Goal: Feedback & Contribution: Leave review/rating

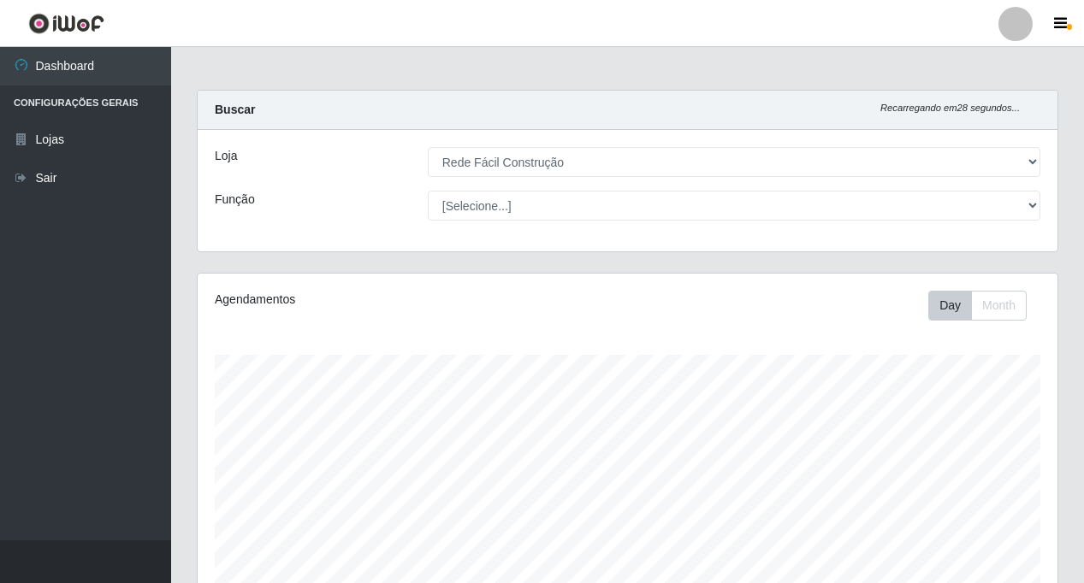
select select "318"
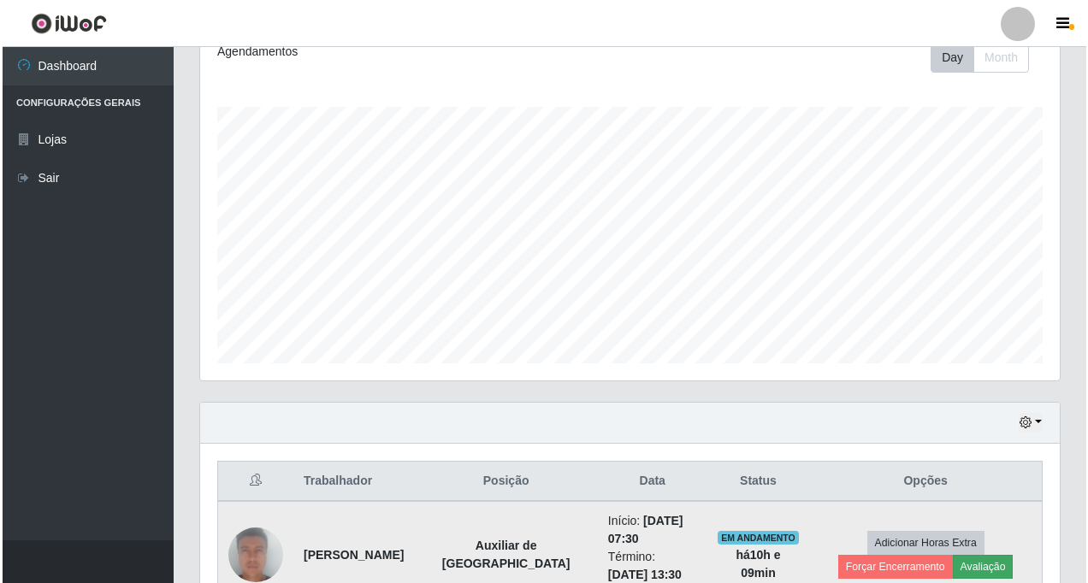
scroll to position [355, 860]
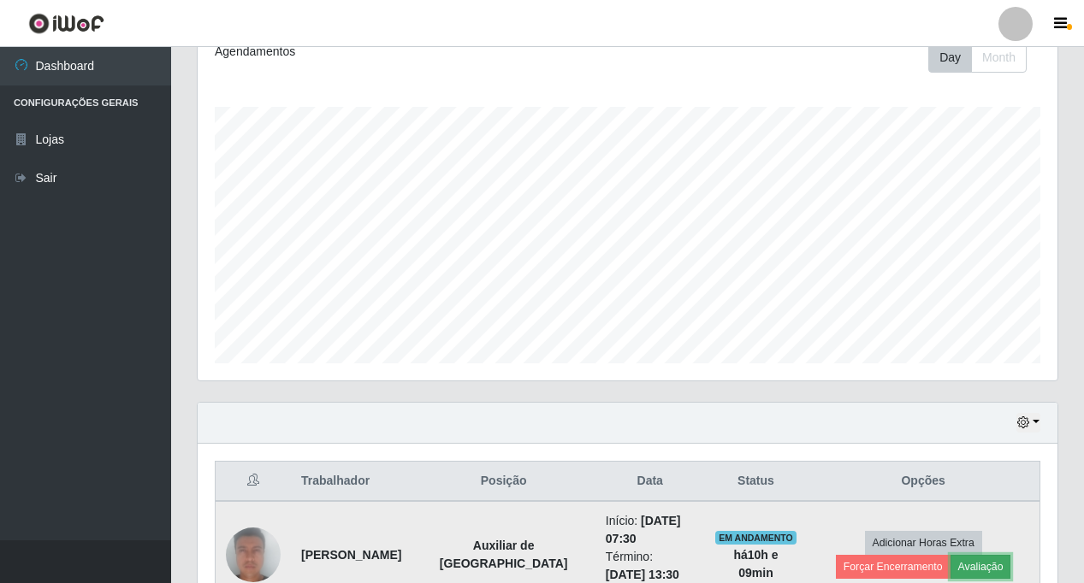
click at [950, 569] on button "Avaliação" at bounding box center [980, 567] width 61 height 24
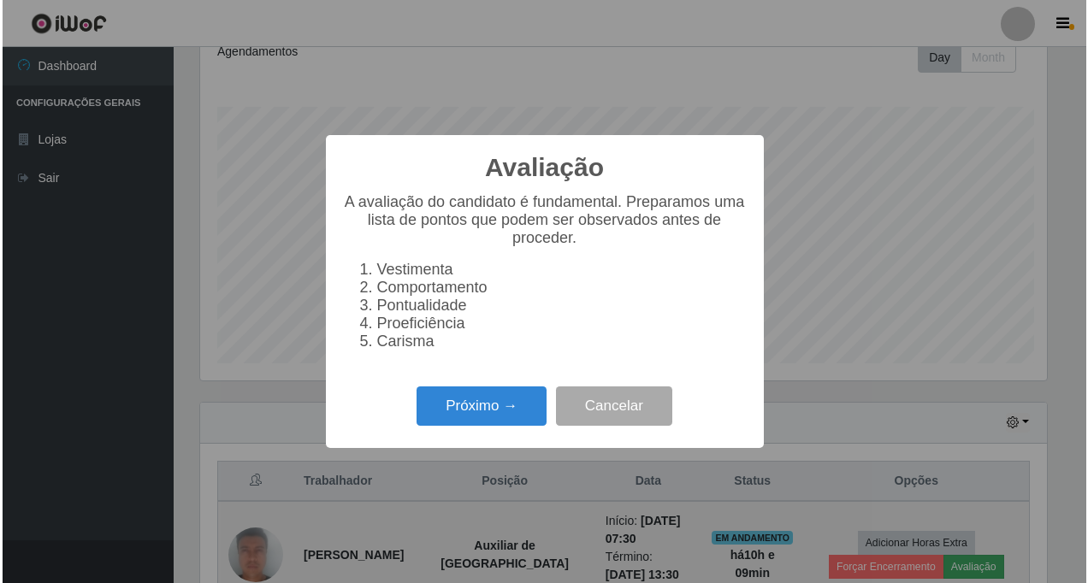
scroll to position [355, 851]
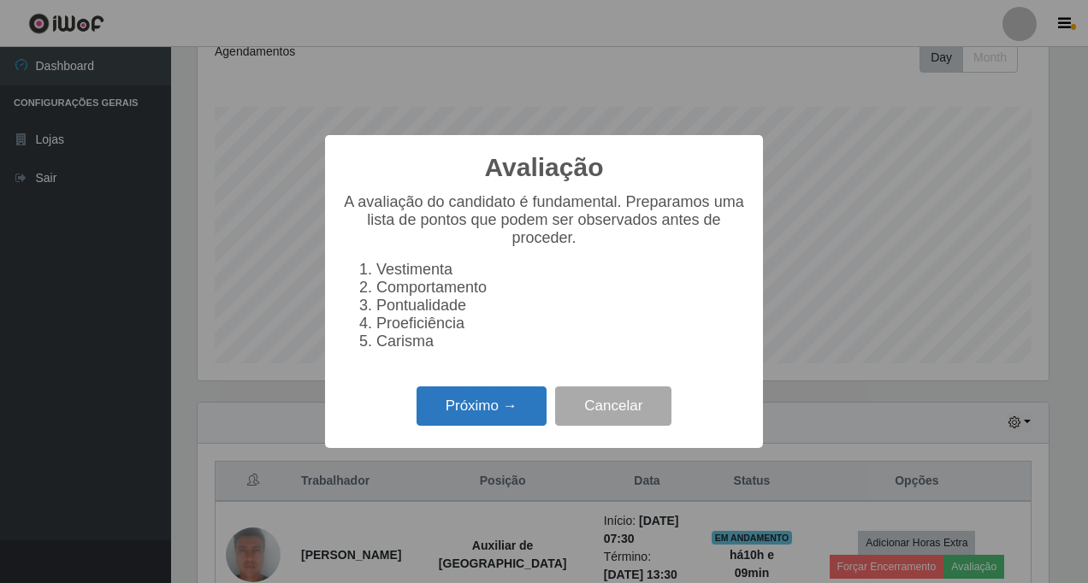
click at [512, 404] on button "Próximo →" at bounding box center [482, 407] width 130 height 40
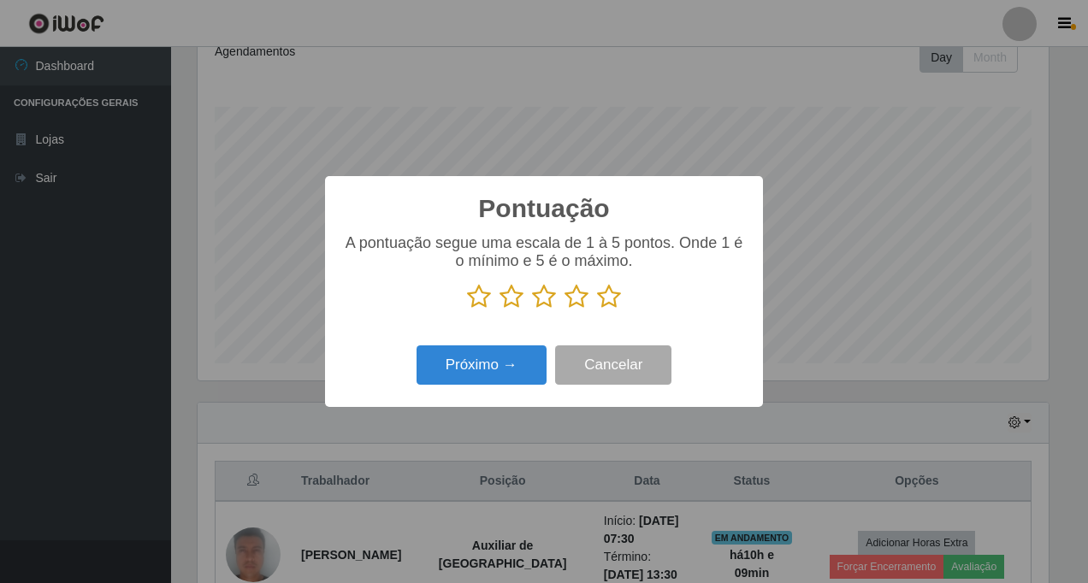
scroll to position [855134, 854638]
click at [603, 301] on icon at bounding box center [609, 297] width 24 height 26
click at [597, 310] on input "radio" at bounding box center [597, 310] width 0 height 0
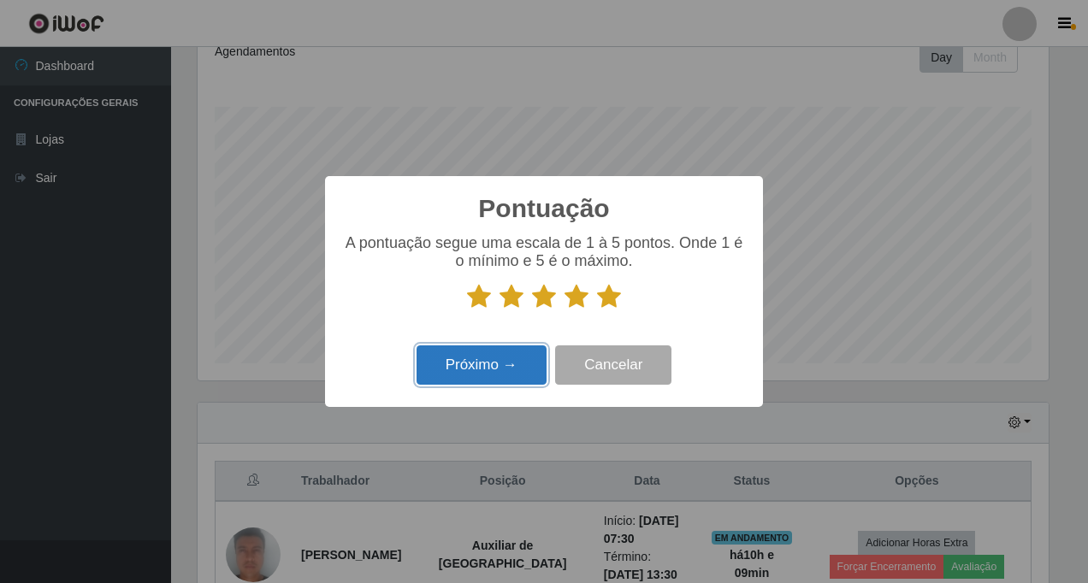
click at [531, 371] on button "Próximo →" at bounding box center [482, 366] width 130 height 40
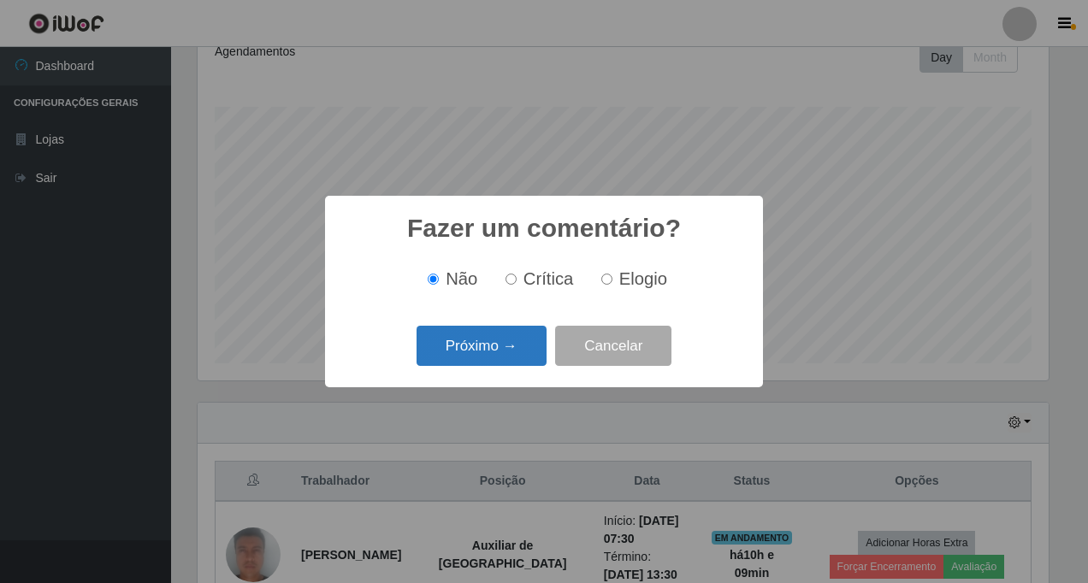
click at [455, 359] on button "Próximo →" at bounding box center [482, 346] width 130 height 40
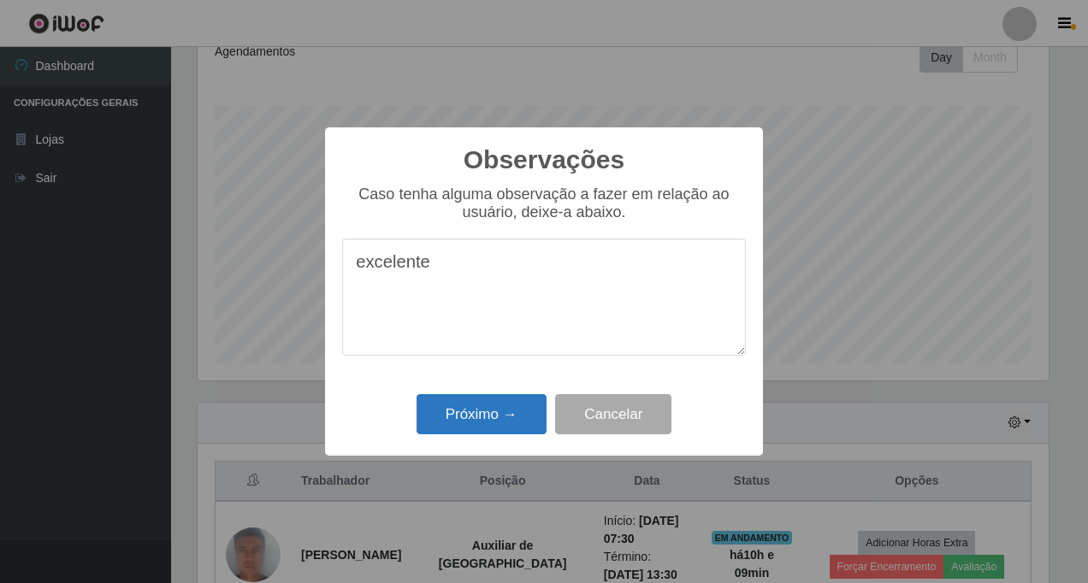
type textarea "excelente"
click at [458, 427] on button "Próximo →" at bounding box center [482, 414] width 130 height 40
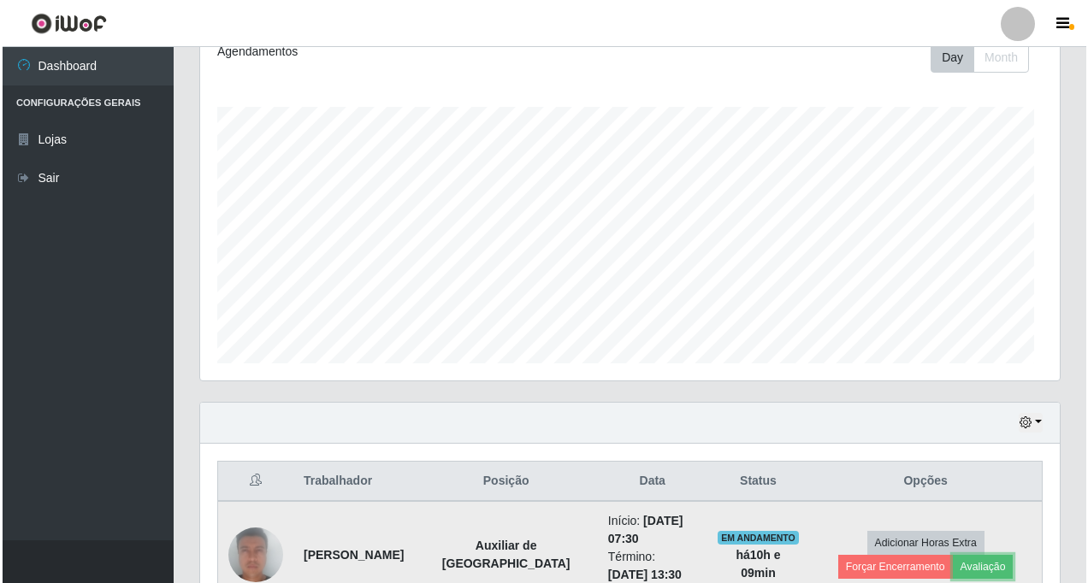
scroll to position [355, 860]
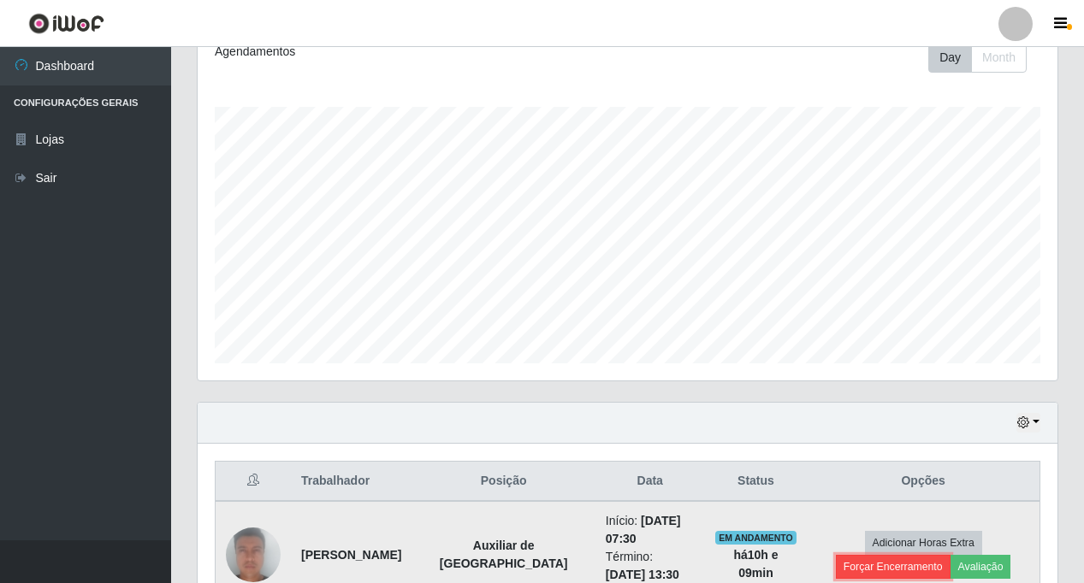
click at [948, 555] on button "Forçar Encerramento" at bounding box center [893, 567] width 115 height 24
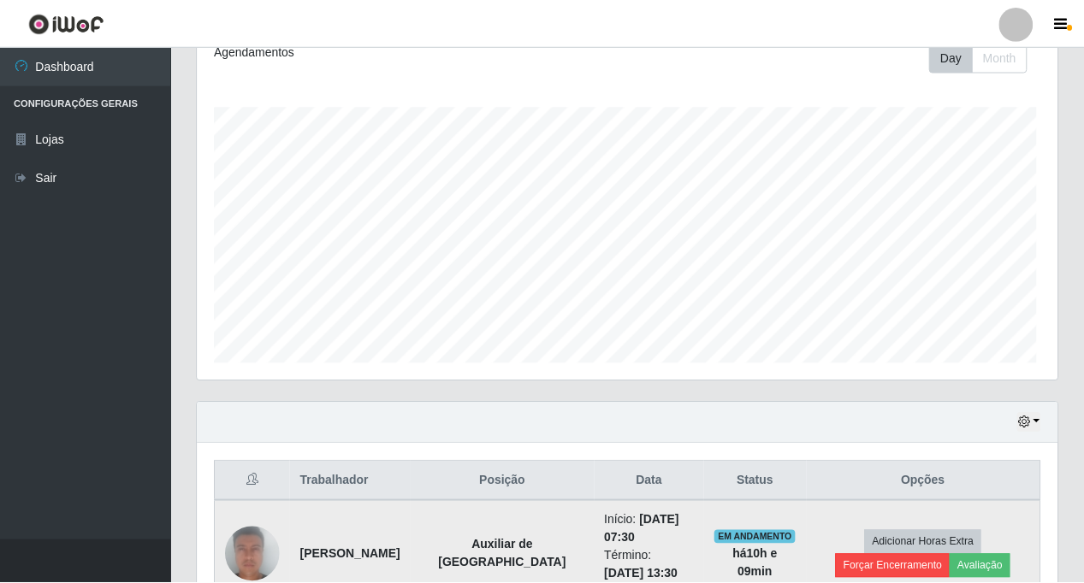
scroll to position [355, 851]
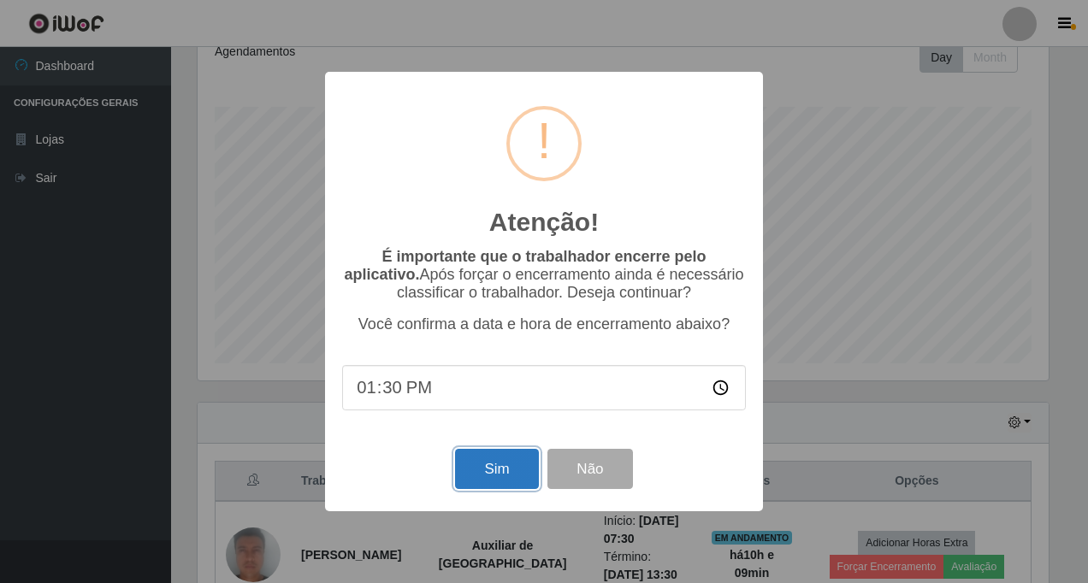
click at [488, 472] on button "Sim" at bounding box center [496, 469] width 83 height 40
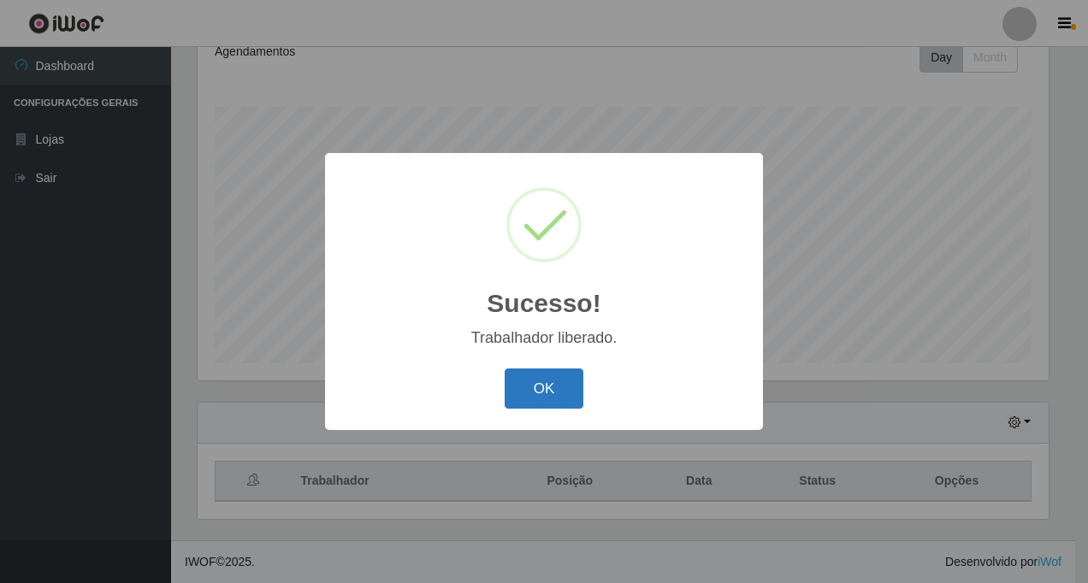
click at [548, 394] on button "OK" at bounding box center [545, 389] width 80 height 40
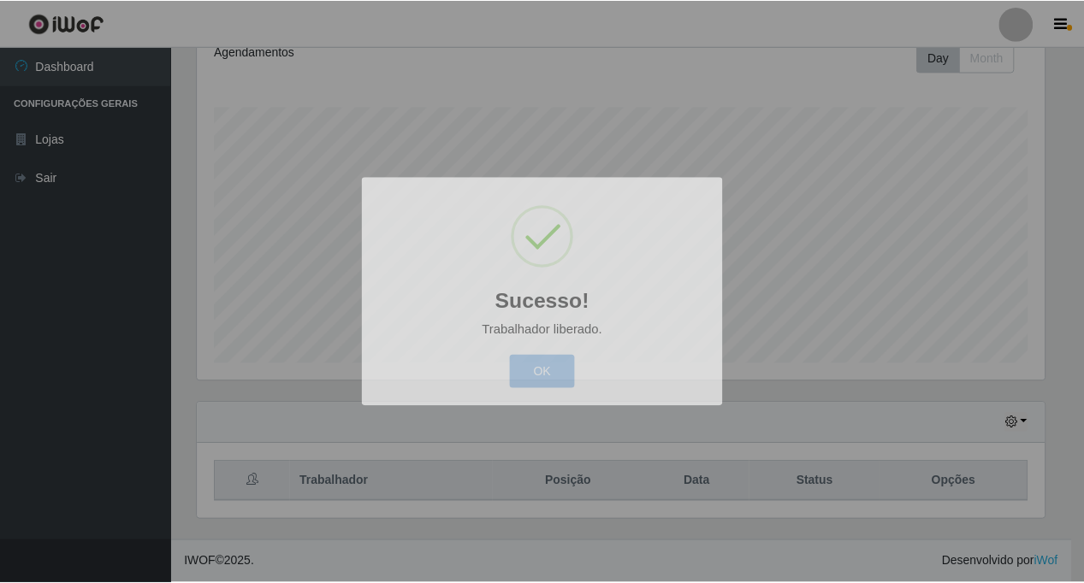
scroll to position [355, 860]
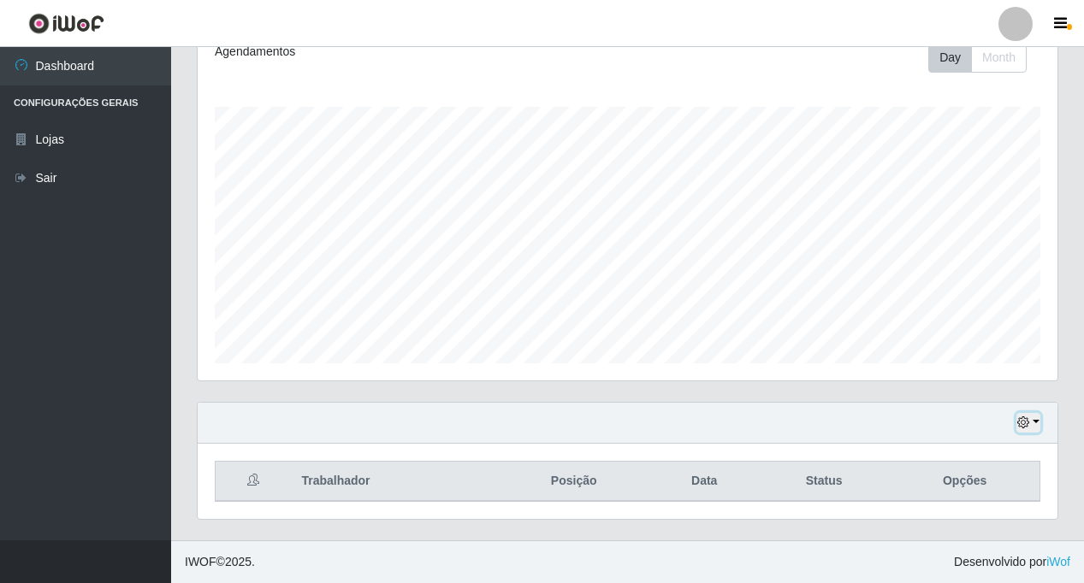
click at [1038, 420] on button "button" at bounding box center [1028, 423] width 24 height 20
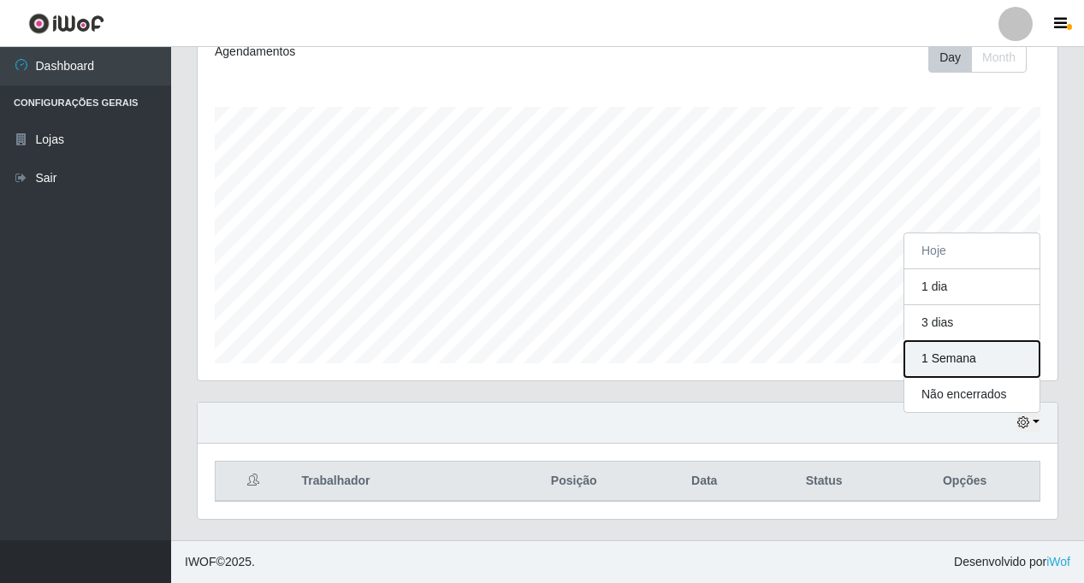
click at [929, 349] on button "1 Semana" at bounding box center [971, 359] width 135 height 36
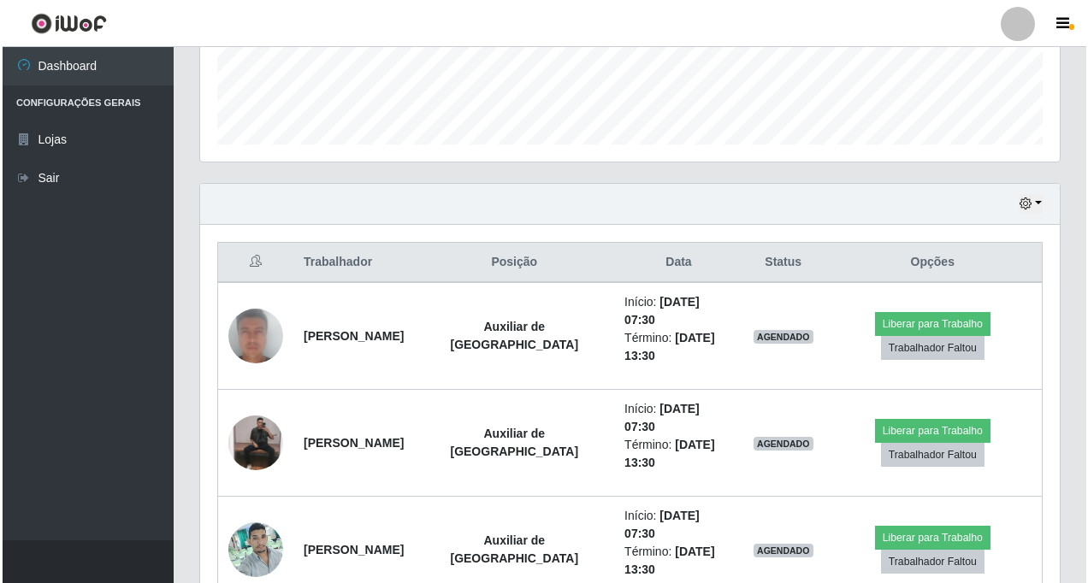
scroll to position [505, 0]
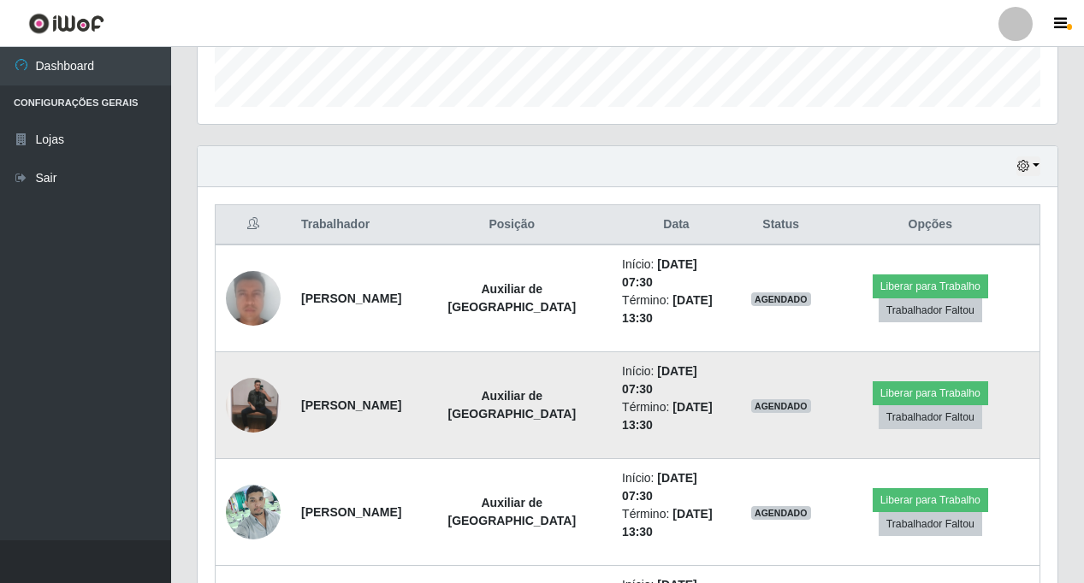
click at [246, 415] on img at bounding box center [253, 405] width 55 height 55
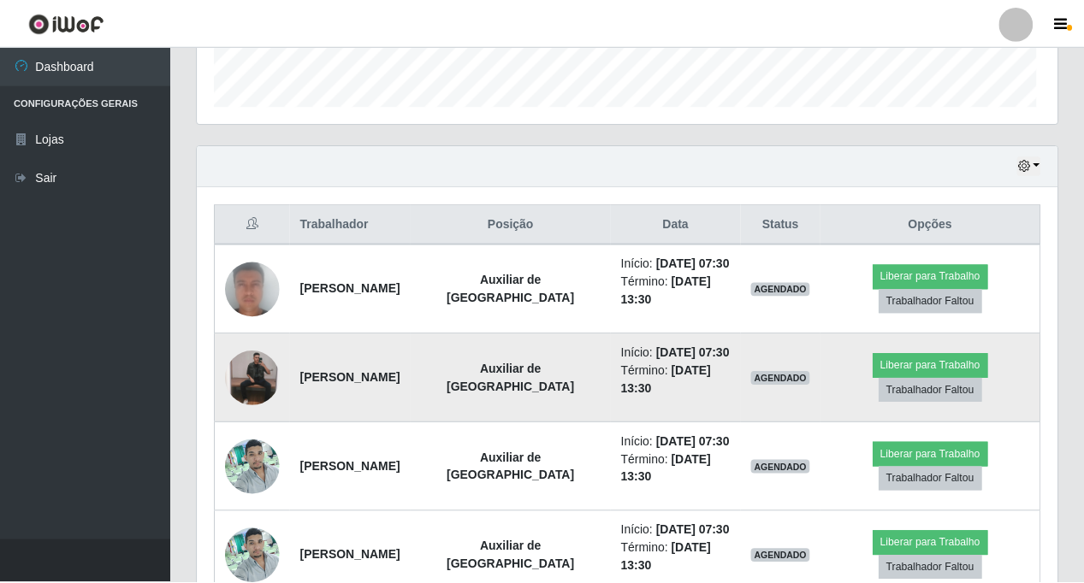
scroll to position [355, 851]
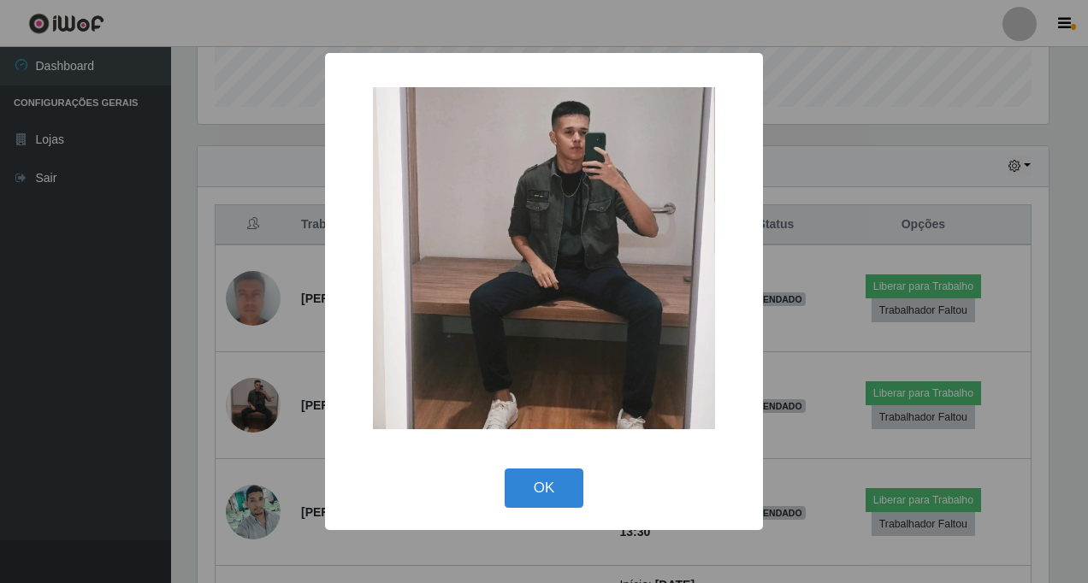
click at [274, 413] on div "× OK Cancel" at bounding box center [544, 291] width 1088 height 583
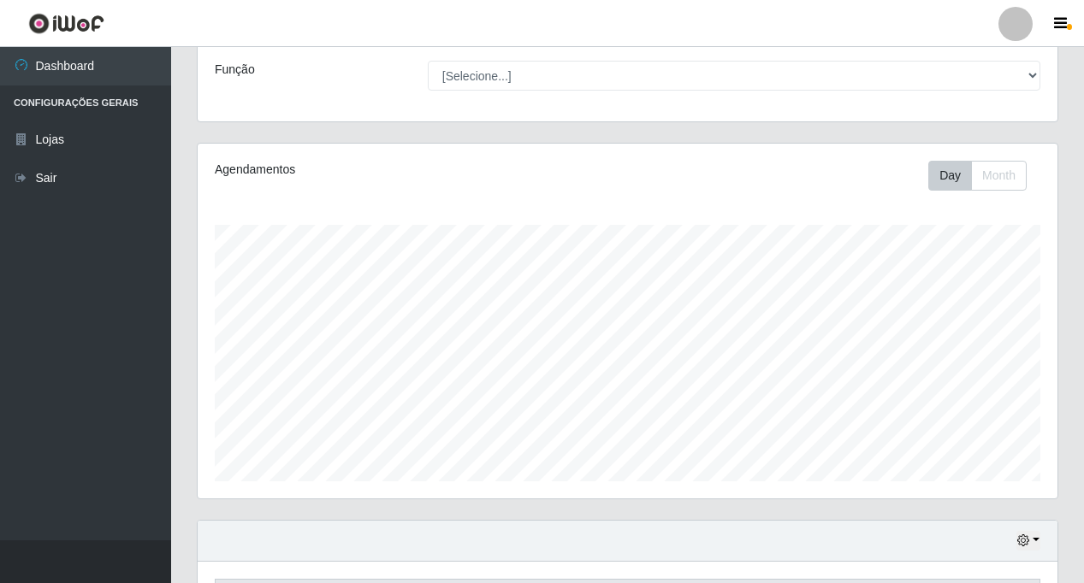
scroll to position [0, 0]
